Goal: Communication & Community: Connect with others

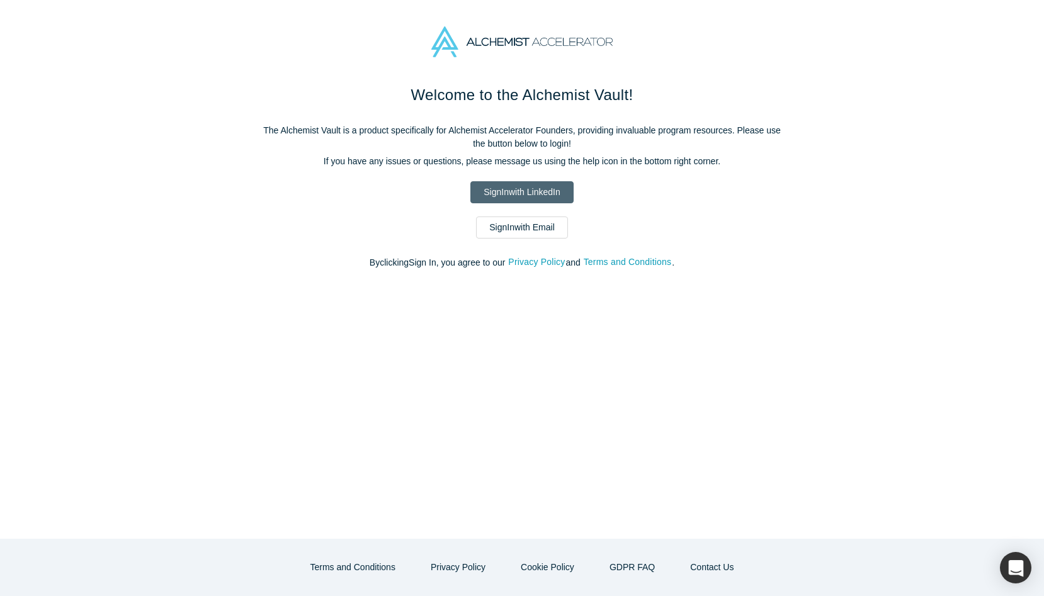
click at [523, 183] on link "Sign In with LinkedIn" at bounding box center [521, 192] width 103 height 22
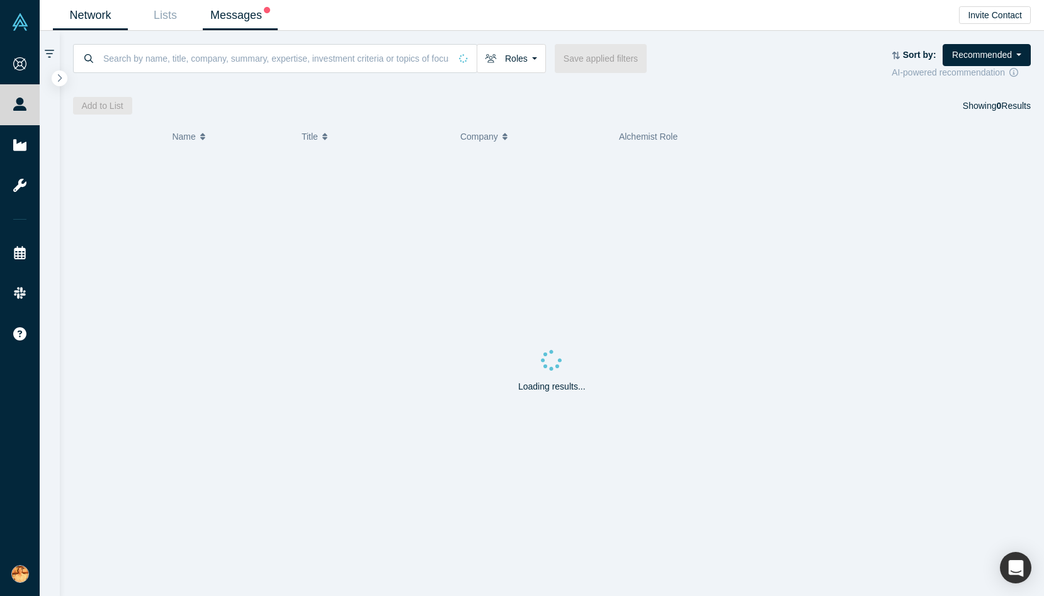
click at [222, 18] on link "Messages" at bounding box center [240, 16] width 75 height 30
